Goal: Task Accomplishment & Management: Complete application form

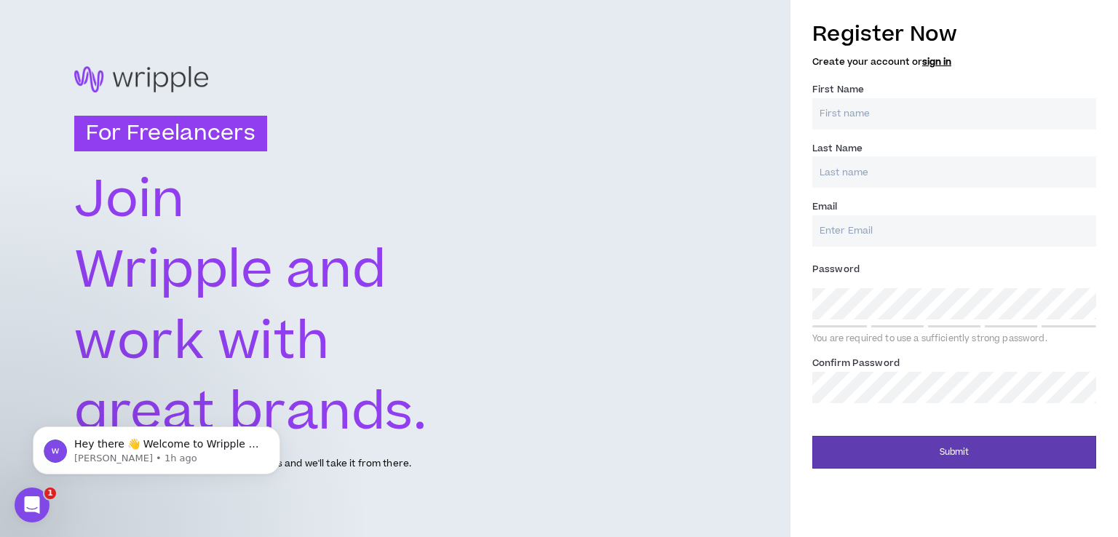
click at [280, 412] on body "Hey there 👋 Welcome to Wripple 🙌 Take a look around! If you have any questions,…" at bounding box center [157, 447] width 280 height 90
click at [825, 116] on input "First Name *" at bounding box center [954, 113] width 284 height 31
type input "[PERSON_NAME]"
click at [903, 170] on input "Last Name *" at bounding box center [954, 172] width 284 height 31
type input "Maina"
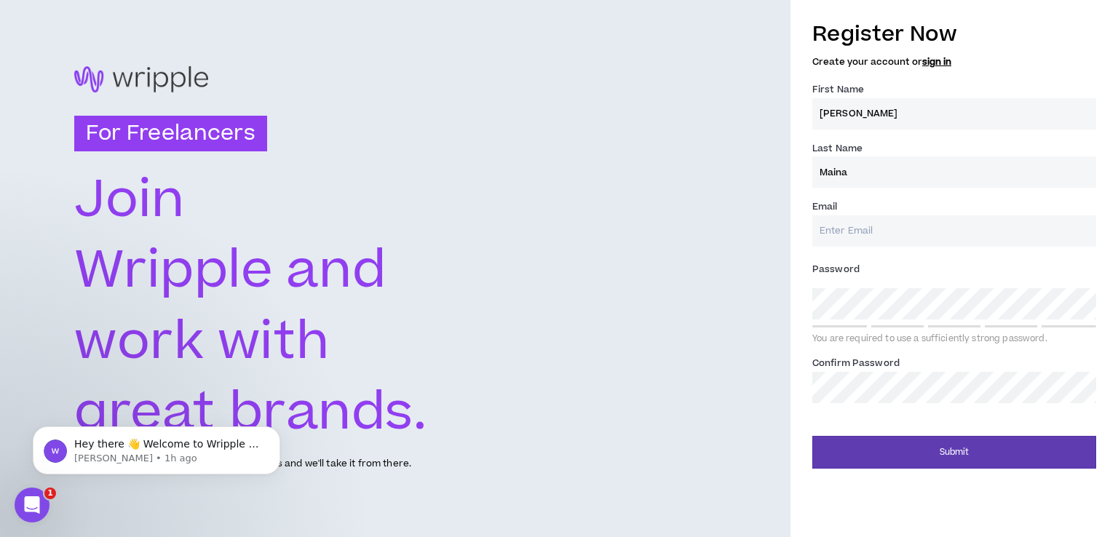
click at [871, 221] on input "Email *" at bounding box center [954, 230] width 284 height 31
type input "[EMAIL_ADDRESS][DOMAIN_NAME]"
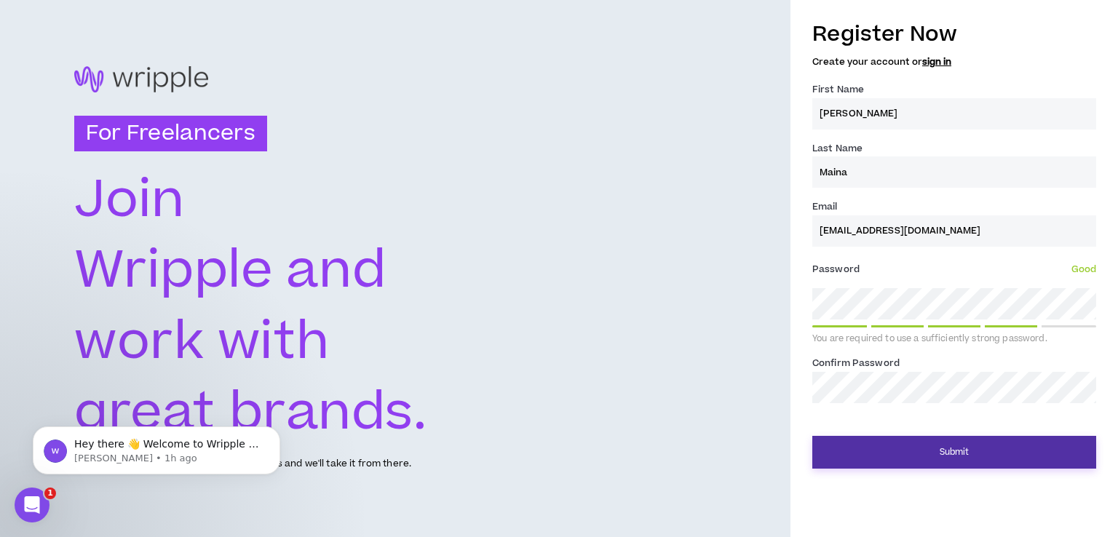
click at [903, 453] on button "Submit" at bounding box center [954, 452] width 284 height 33
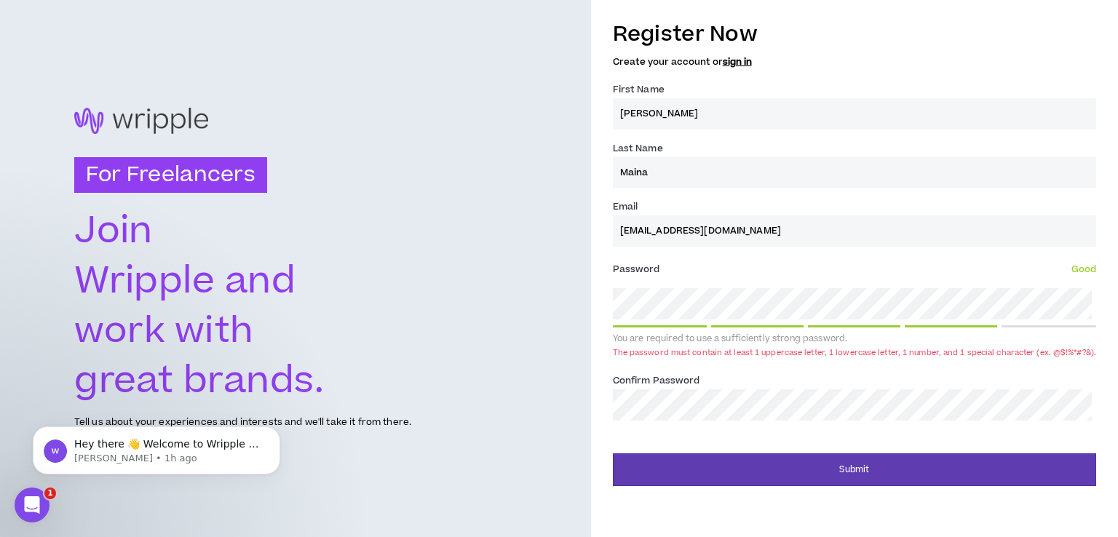
click at [626, 319] on div "Password * Good You are required to use a sufficiently strong password. The pas…" at bounding box center [854, 310] width 483 height 105
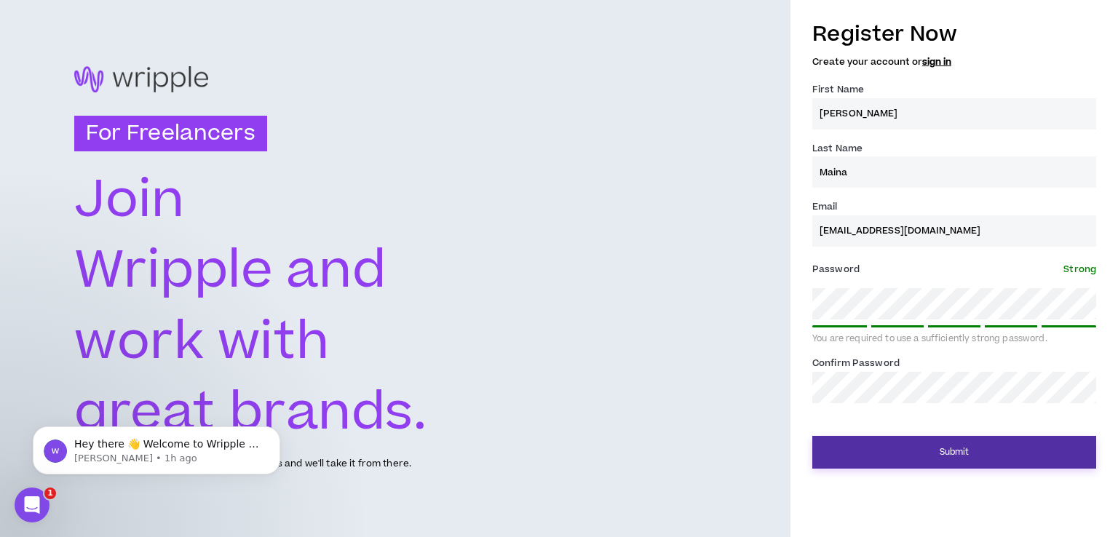
click at [925, 459] on button "Submit" at bounding box center [954, 452] width 284 height 33
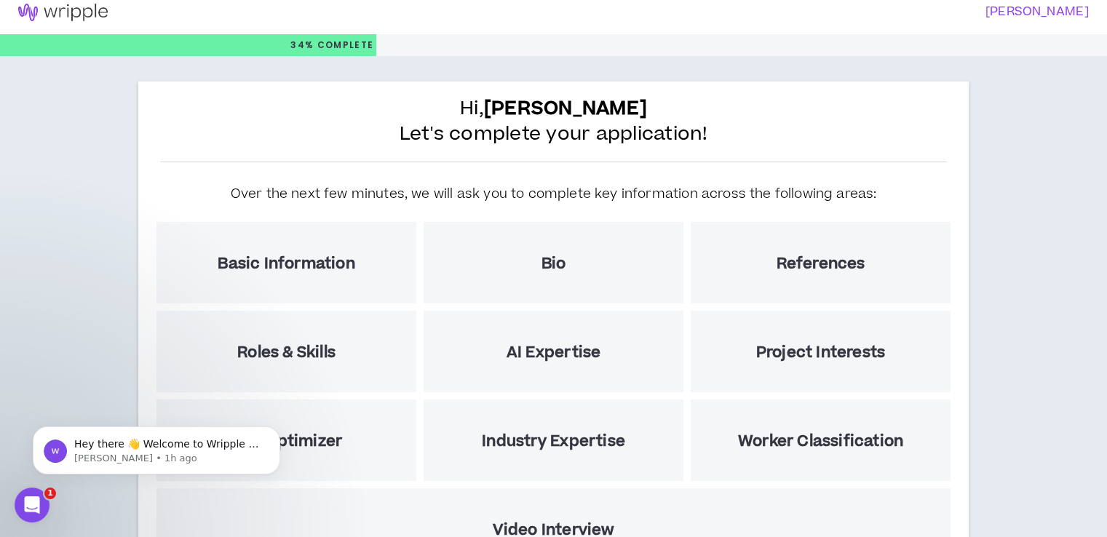
scroll to position [146, 0]
